Goal: Information Seeking & Learning: Learn about a topic

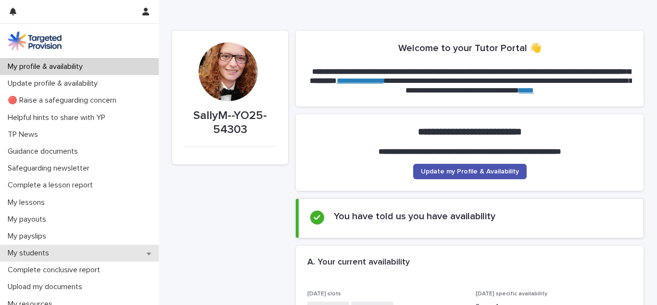
click at [43, 247] on div "My students" at bounding box center [79, 252] width 159 height 17
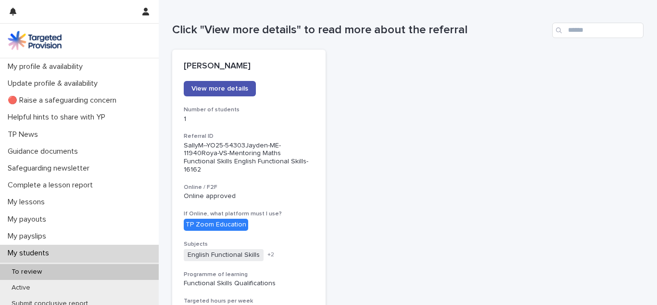
scroll to position [88, 0]
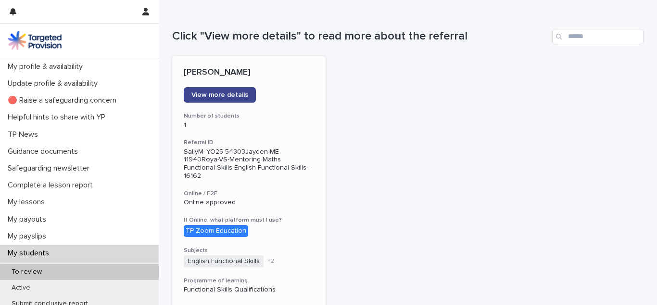
click at [205, 91] on link "View more details" at bounding box center [220, 94] width 72 height 15
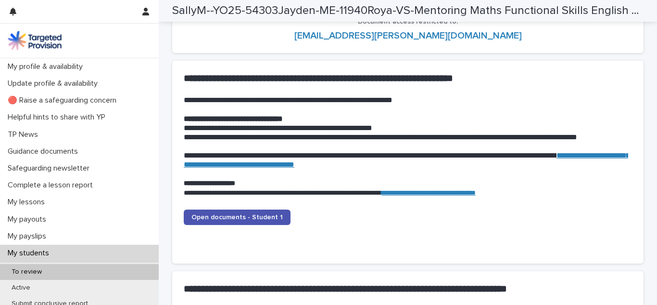
scroll to position [915, 0]
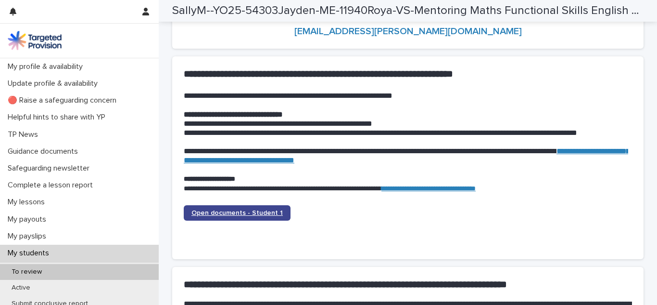
click at [216, 209] on span "Open documents - Student 1" at bounding box center [236, 212] width 91 height 7
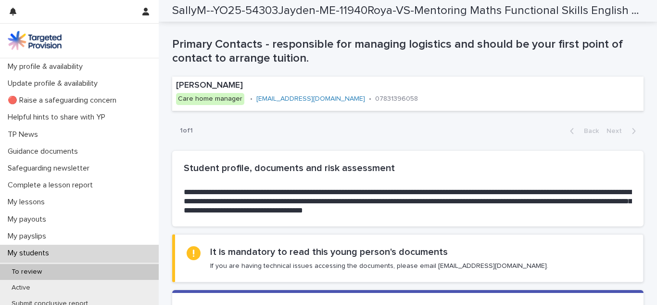
scroll to position [0, 0]
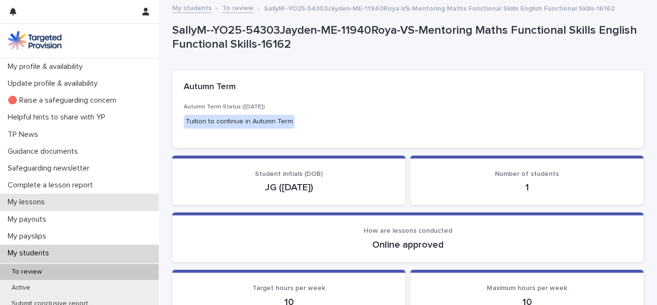
click at [77, 203] on div "My lessons" at bounding box center [79, 201] width 159 height 17
